Goal: Information Seeking & Learning: Learn about a topic

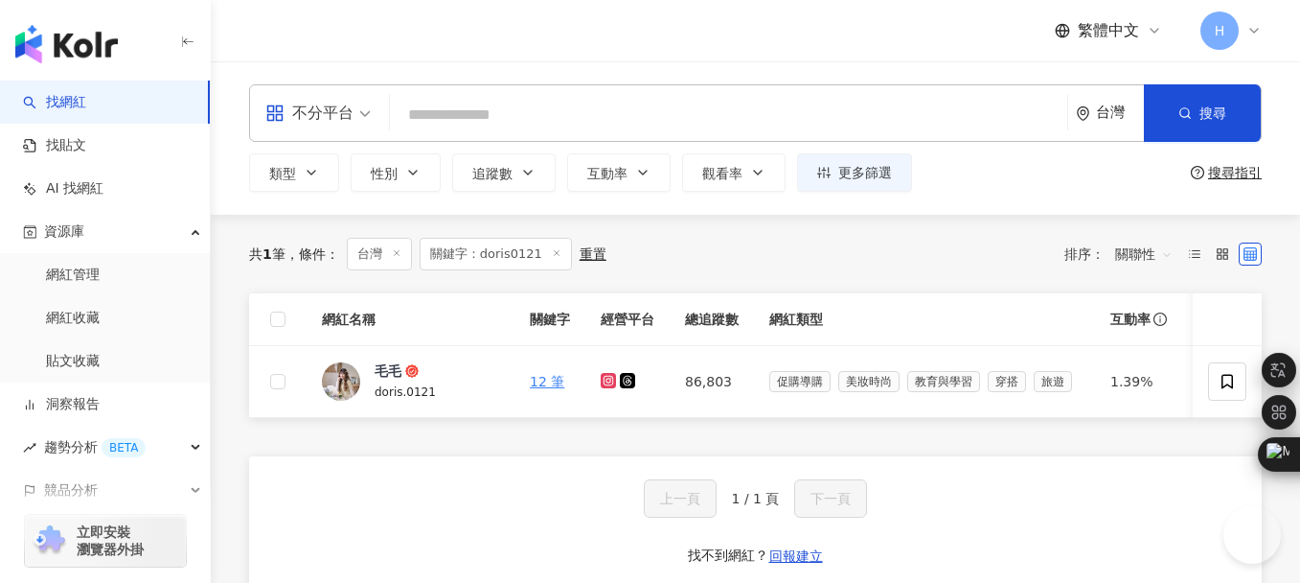
click at [548, 111] on input "search" at bounding box center [729, 115] width 662 height 36
type input "********"
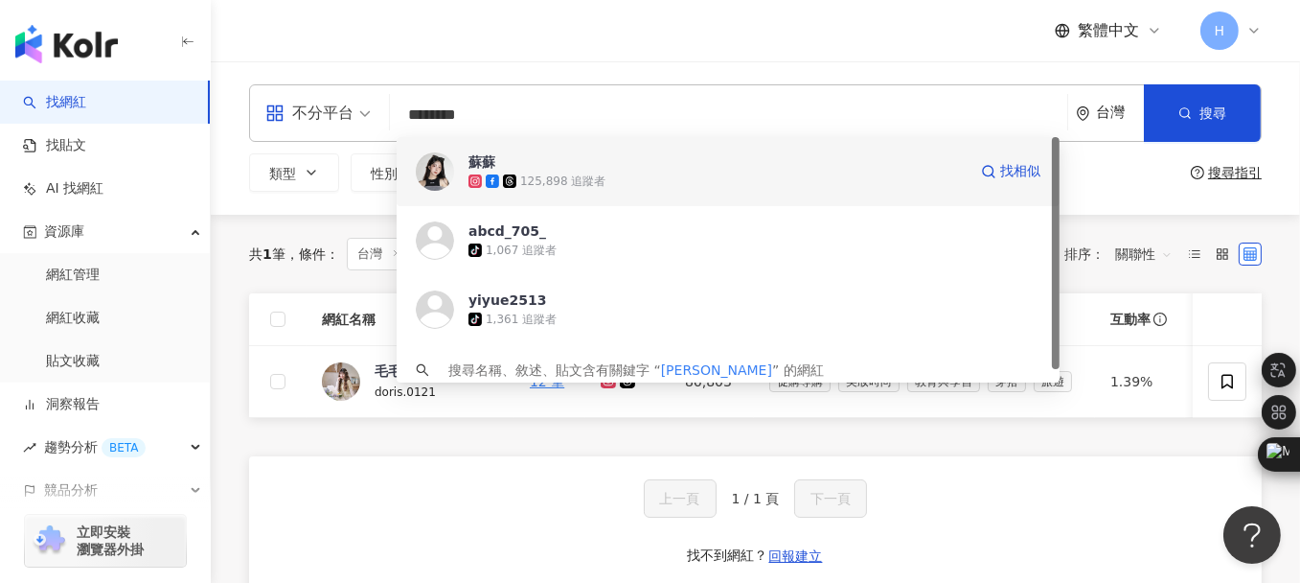
click at [575, 167] on span "蘇蘇" at bounding box center [718, 161] width 498 height 19
